Goal: Navigation & Orientation: Find specific page/section

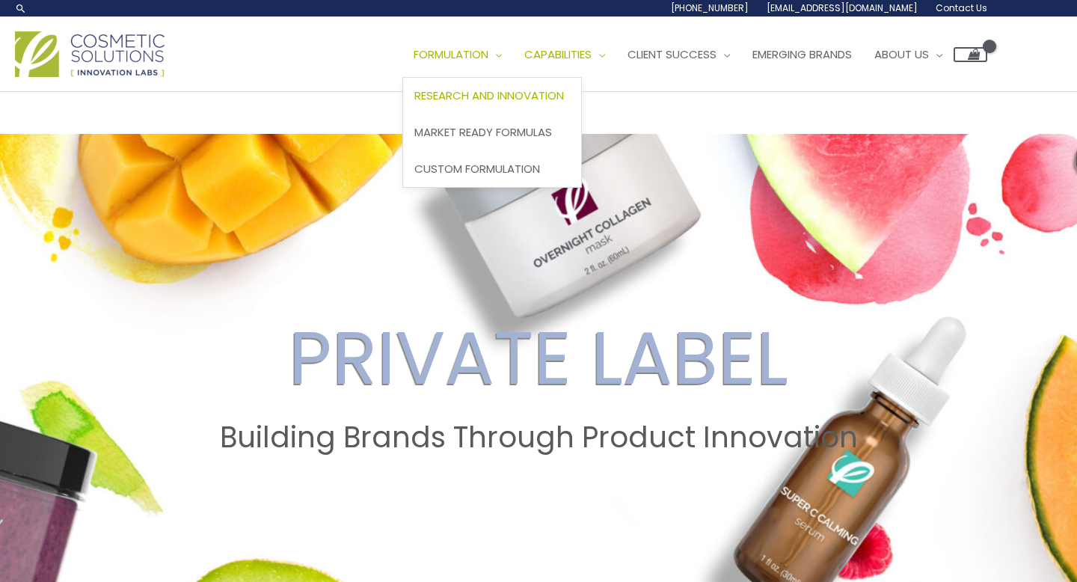
click at [508, 96] on span "Research and Innovation" at bounding box center [489, 96] width 150 height 16
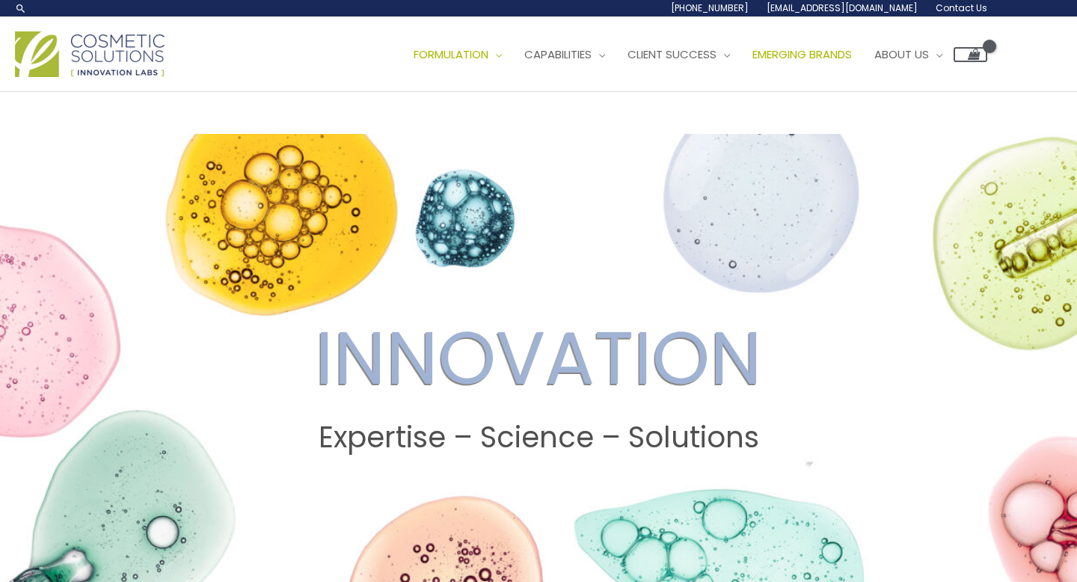
click at [817, 55] on span "Emerging Brands" at bounding box center [801, 54] width 99 height 16
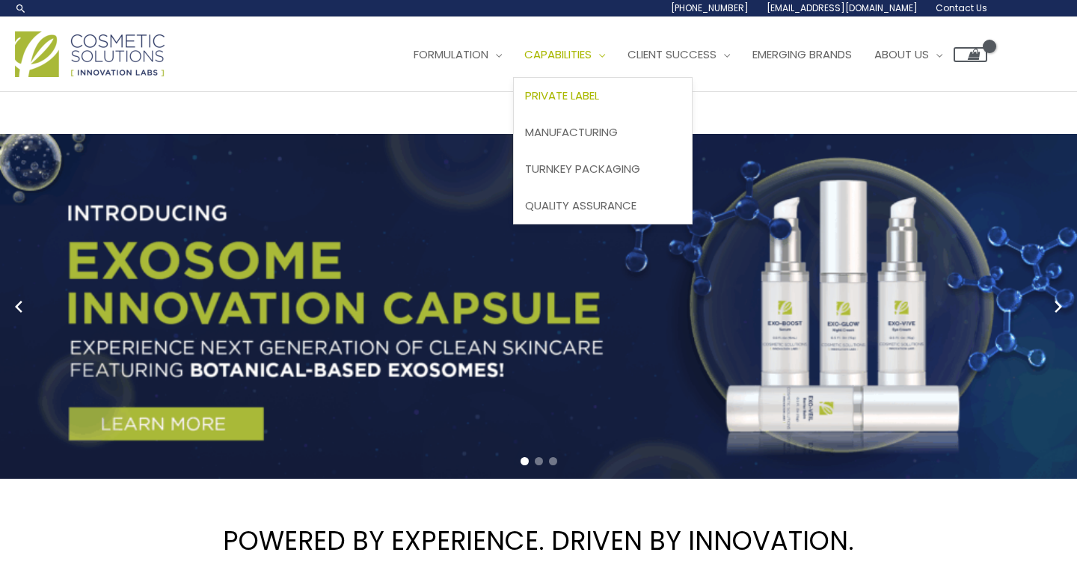
click at [591, 99] on span "Private Label" at bounding box center [562, 96] width 74 height 16
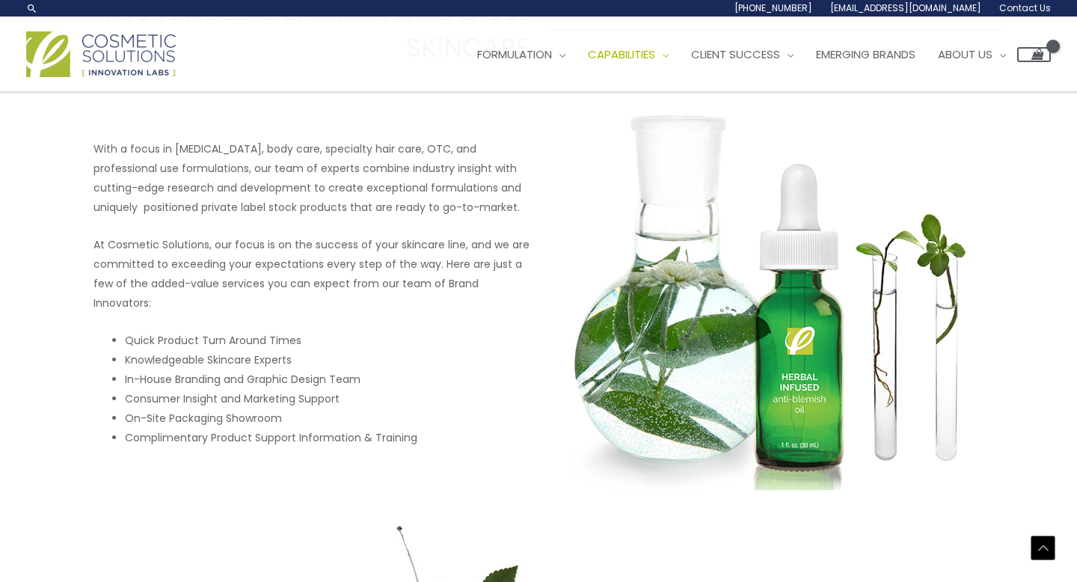
scroll to position [625, 0]
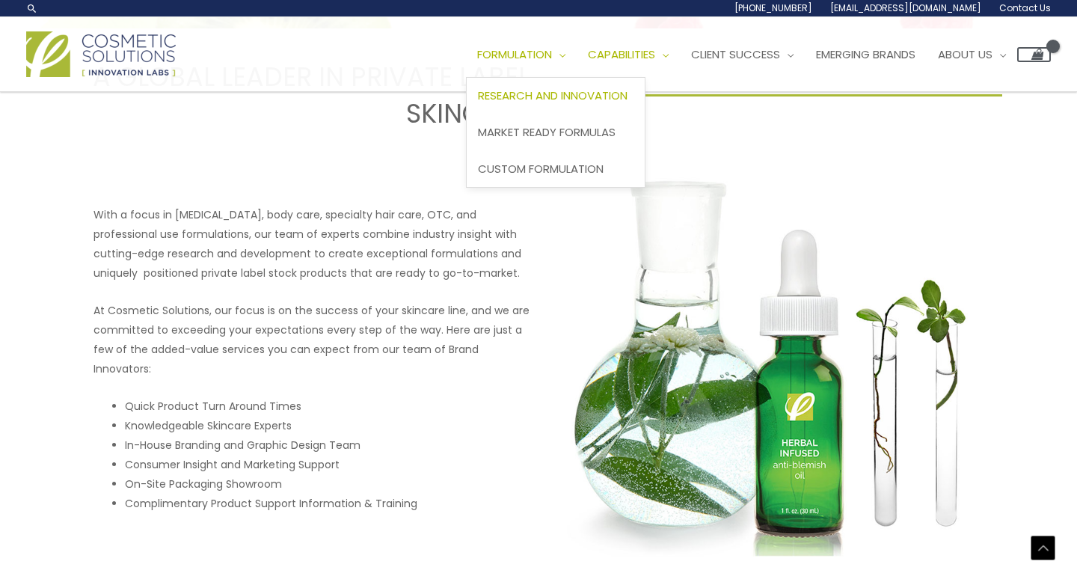
click at [549, 90] on span "Research and Innovation" at bounding box center [553, 96] width 150 height 16
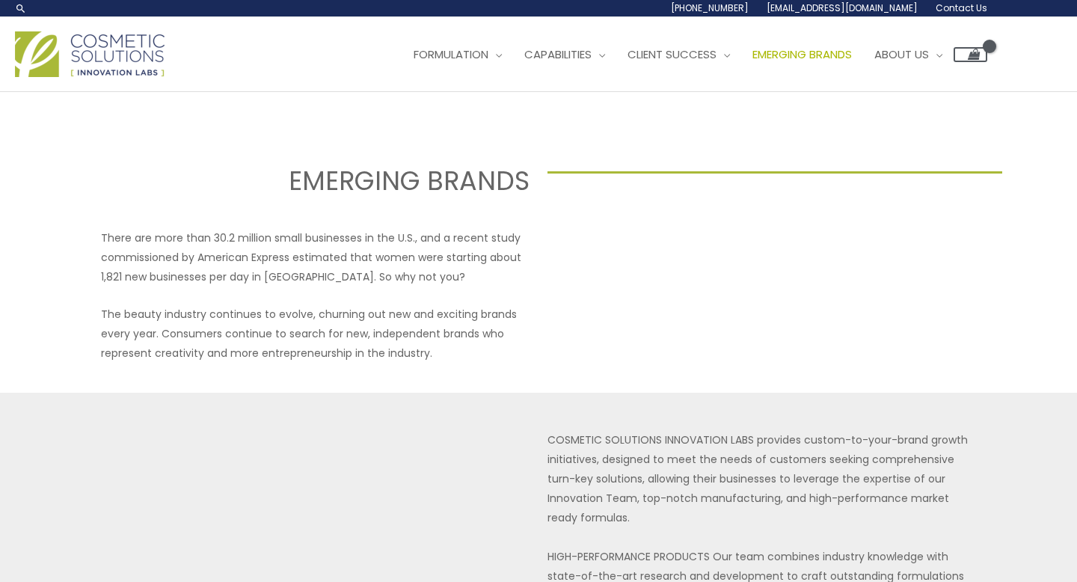
select select
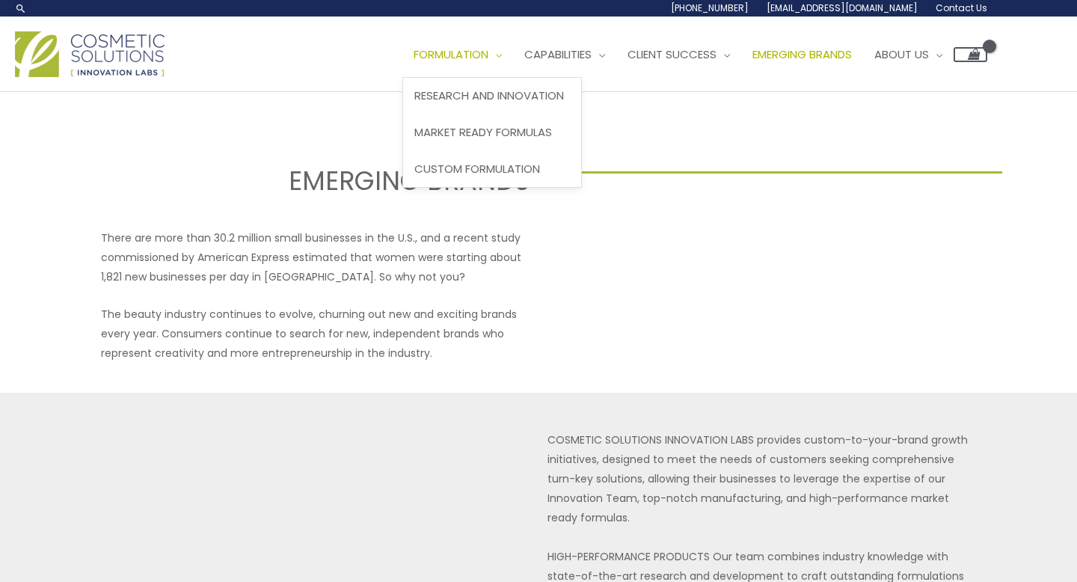
click at [472, 56] on span "Formulation" at bounding box center [451, 54] width 75 height 16
